Goal: Task Accomplishment & Management: Manage account settings

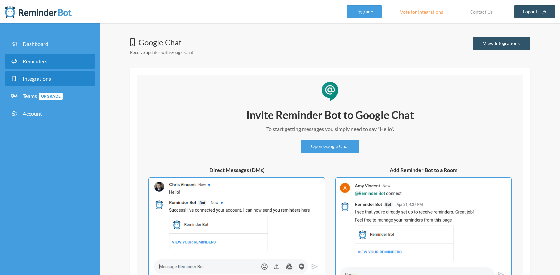
click at [41, 62] on span "Reminders" at bounding box center [35, 61] width 25 height 6
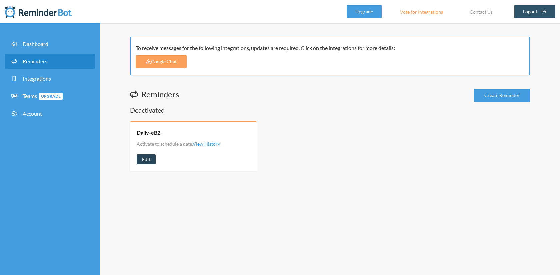
click at [146, 163] on link "Edit" at bounding box center [146, 159] width 19 height 10
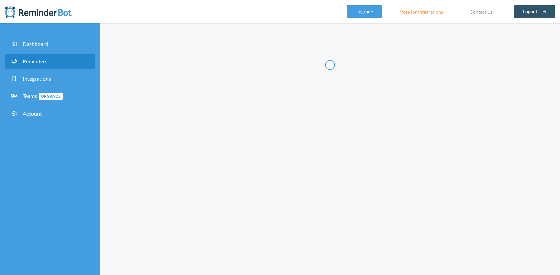
type input "Daily-eB2"
select select "08:30:00"
select select "09:00:00"
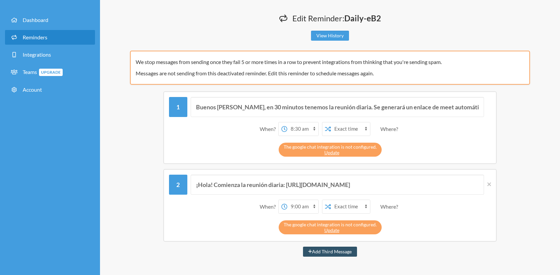
scroll to position [23, 0]
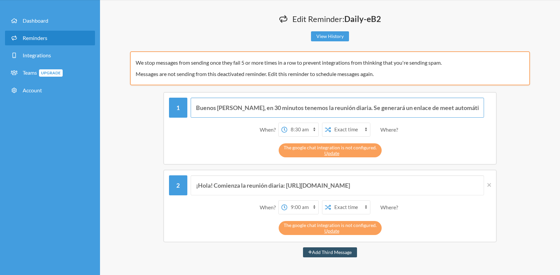
click at [324, 105] on input "Buenos [PERSON_NAME], en 30 minutos tenemos la reunión diaria. Se generará un e…" at bounding box center [338, 108] width 294 height 20
click at [34, 38] on span "Reminders" at bounding box center [35, 38] width 25 height 6
